Goal: Find specific page/section

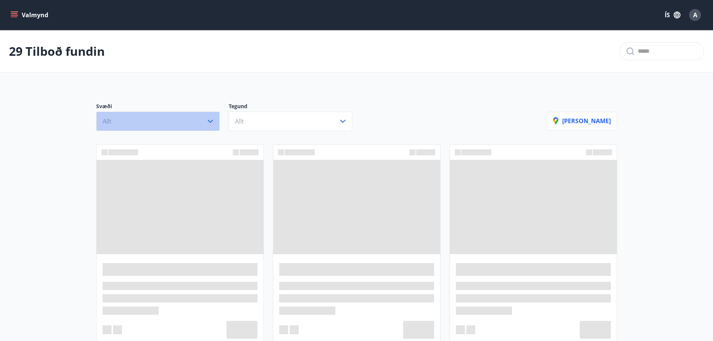
click at [205, 124] on button "Allt" at bounding box center [157, 120] width 123 height 19
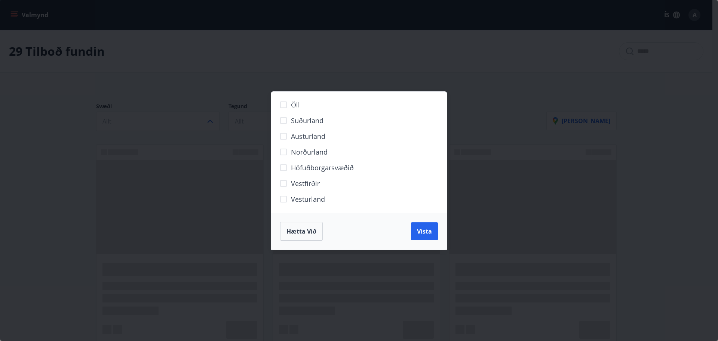
drag, startPoint x: 322, startPoint y: 165, endPoint x: 333, endPoint y: 172, distance: 13.0
click at [322, 166] on span "Höfuðborgarsvæðið" at bounding box center [322, 168] width 63 height 10
click at [432, 240] on button "Vista" at bounding box center [424, 231] width 27 height 18
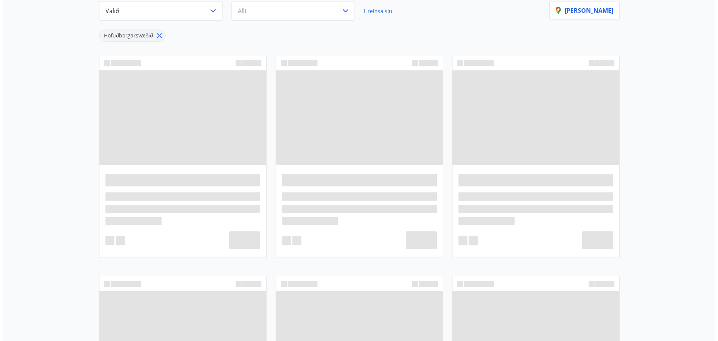
scroll to position [112, 0]
click at [185, 15] on button "Valið" at bounding box center [157, 8] width 123 height 19
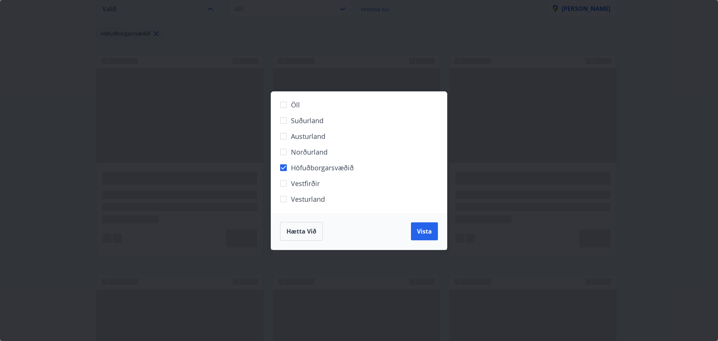
drag, startPoint x: 185, startPoint y: 15, endPoint x: 194, endPoint y: 18, distance: 10.2
click at [185, 15] on div "Öll Suðurland Austurland Norðurland Höfuðborgarsvæðið Vestfirðir Vesturland Hæt…" at bounding box center [359, 170] width 718 height 341
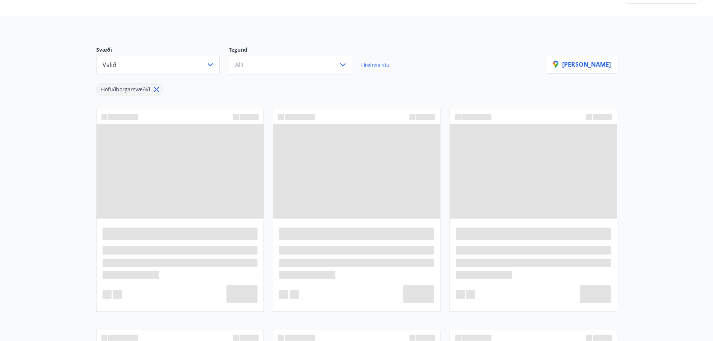
scroll to position [0, 0]
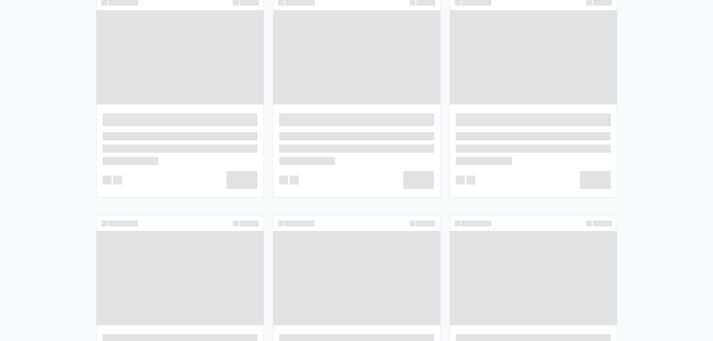
scroll to position [337, 0]
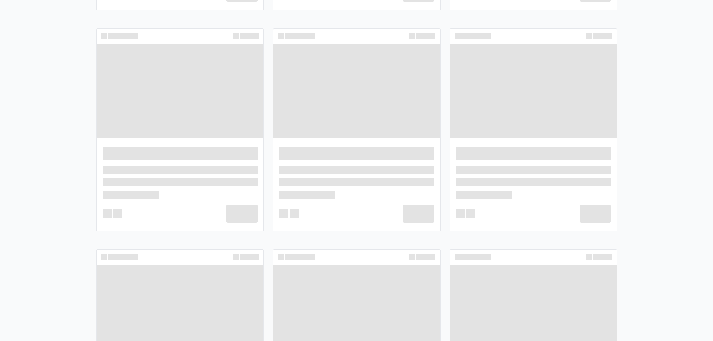
click at [520, 120] on span at bounding box center [533, 91] width 167 height 94
click at [484, 202] on div at bounding box center [533, 184] width 167 height 92
click at [347, 199] on div at bounding box center [356, 184] width 167 height 92
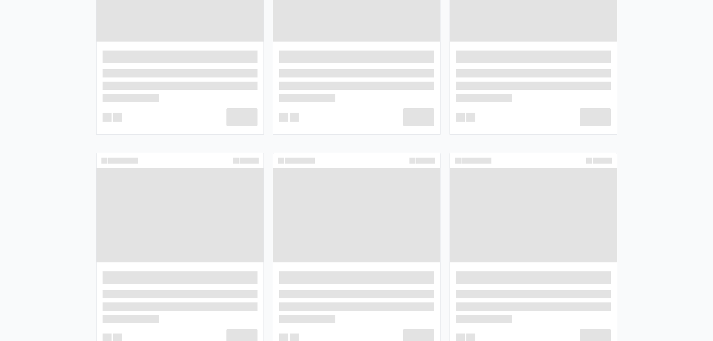
scroll to position [748, 0]
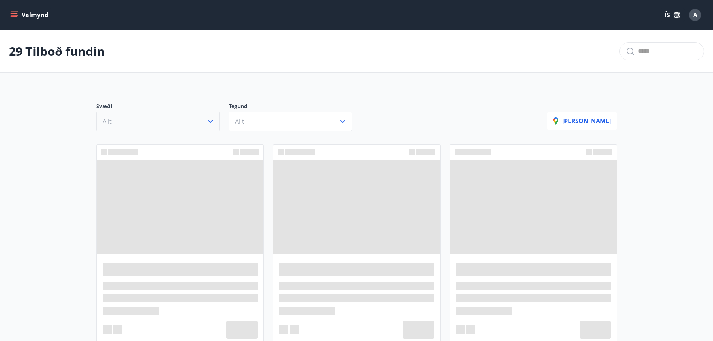
click at [178, 119] on button "Allt" at bounding box center [157, 120] width 123 height 19
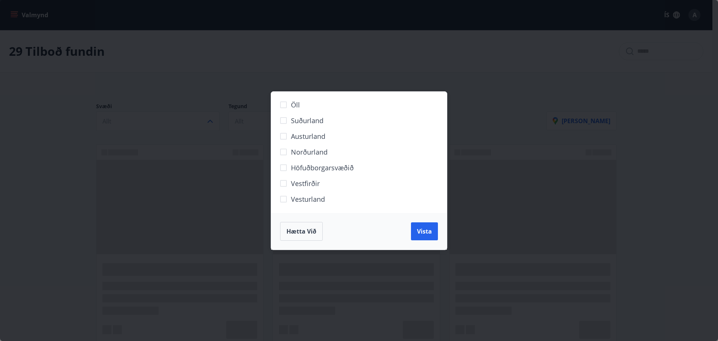
click at [317, 163] on span "Höfuðborgarsvæðið" at bounding box center [322, 168] width 63 height 10
click at [430, 226] on button "Vista" at bounding box center [424, 231] width 27 height 18
